Goal: Information Seeking & Learning: Learn about a topic

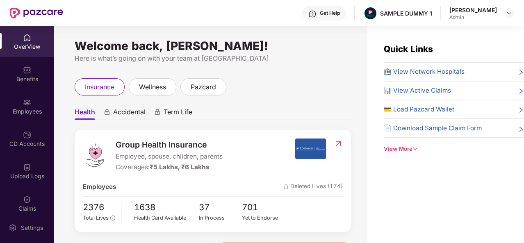
click at [317, 14] on img at bounding box center [312, 14] width 8 height 8
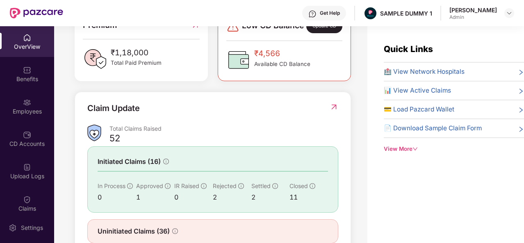
scroll to position [263, 0]
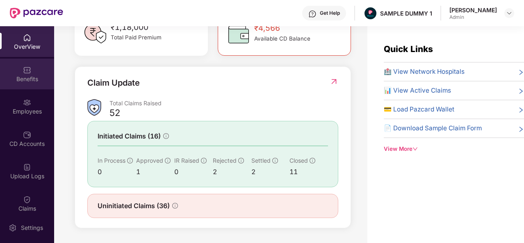
click at [14, 80] on div "Benefits" at bounding box center [27, 79] width 54 height 8
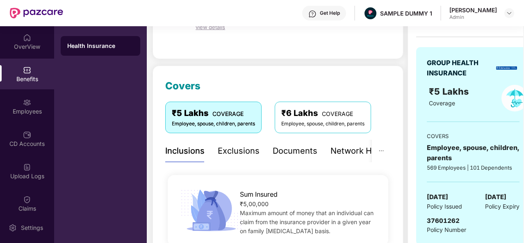
scroll to position [60, 0]
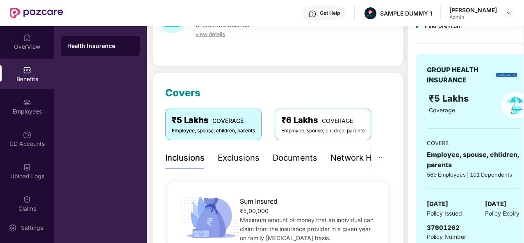
click at [233, 159] on div "Exclusions" at bounding box center [239, 158] width 42 height 13
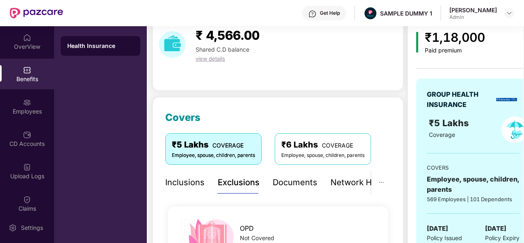
scroll to position [35, 0]
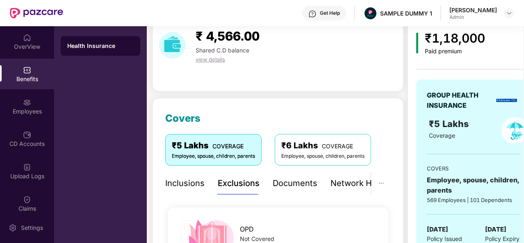
click at [304, 185] on div "Documents" at bounding box center [295, 183] width 45 height 13
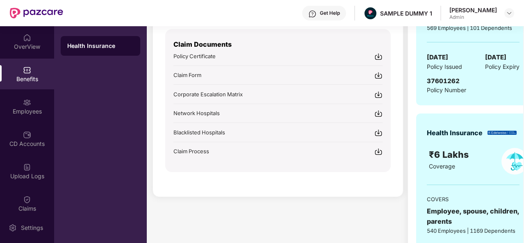
scroll to position [0, 0]
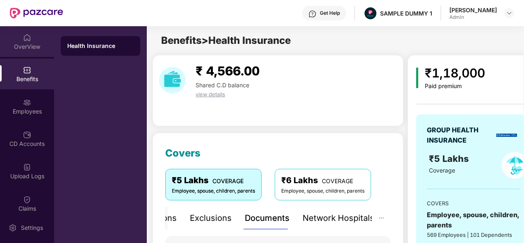
click at [21, 46] on div "OverView" at bounding box center [27, 47] width 54 height 8
